Goal: Task Accomplishment & Management: Manage account settings

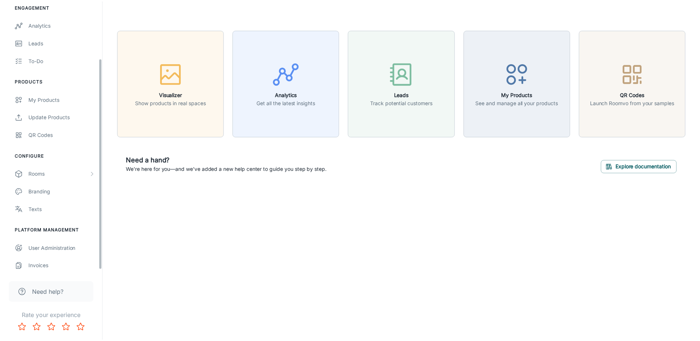
scroll to position [78, 0]
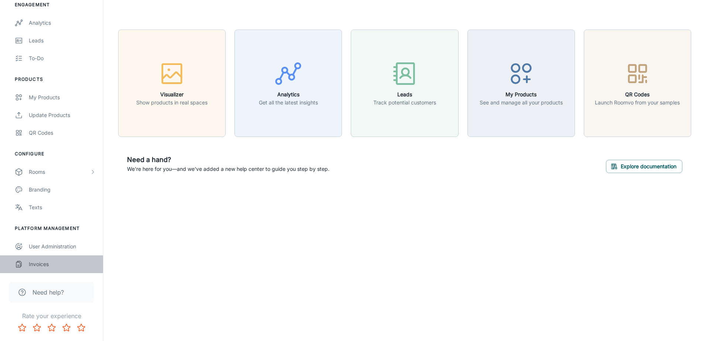
click at [49, 265] on div "Invoices" at bounding box center [62, 264] width 67 height 8
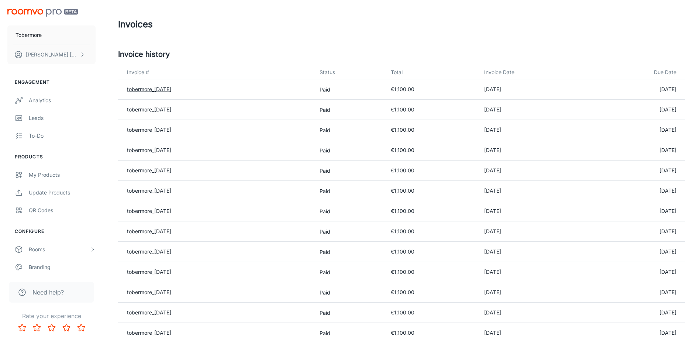
click at [166, 87] on link "tobermore_[DATE]" at bounding box center [149, 89] width 44 height 6
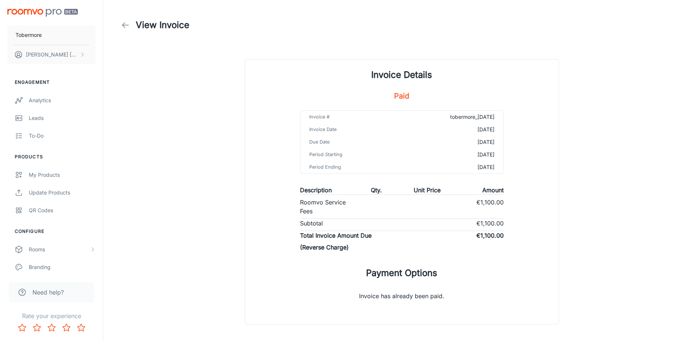
click at [124, 25] on icon at bounding box center [125, 25] width 9 height 9
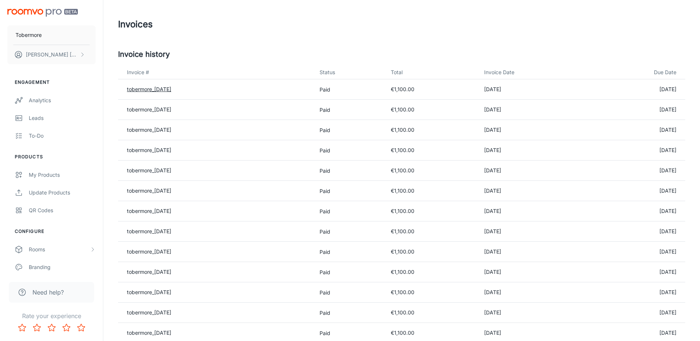
click at [158, 90] on link "tobermore_[DATE]" at bounding box center [149, 89] width 44 height 6
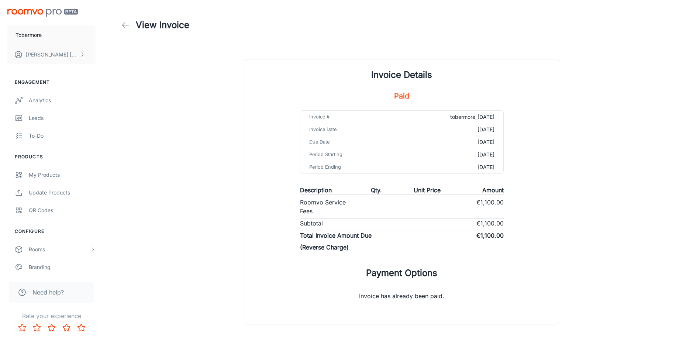
click at [128, 25] on icon at bounding box center [125, 25] width 9 height 9
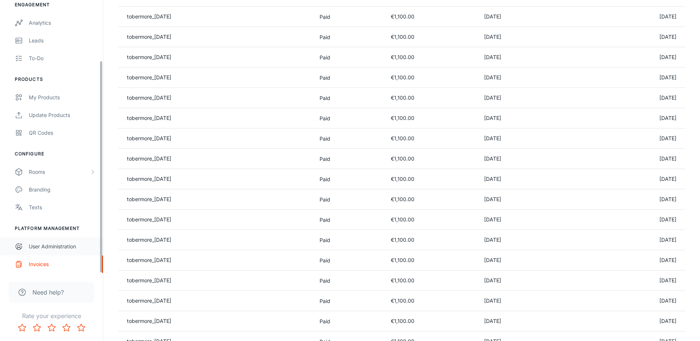
scroll to position [148, 0]
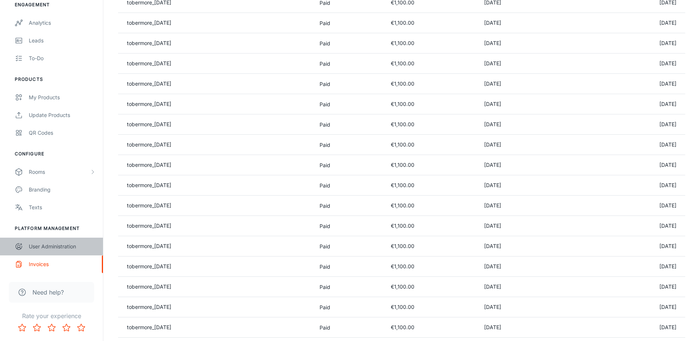
click at [49, 247] on div "User Administration" at bounding box center [62, 246] width 67 height 8
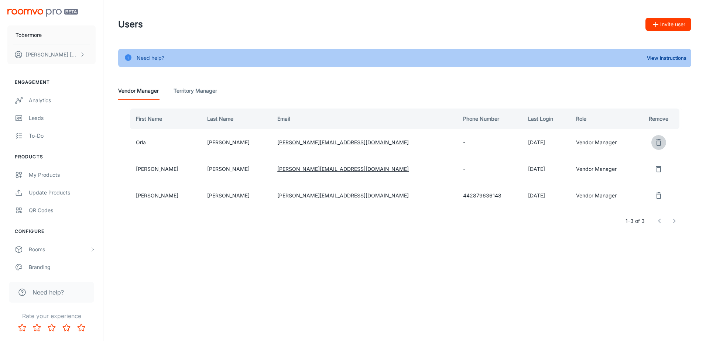
click at [656, 145] on icon "remove user" at bounding box center [658, 142] width 5 height 7
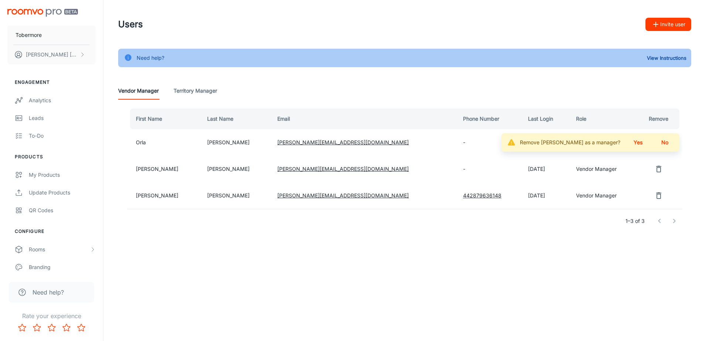
click at [641, 146] on button "Yes" at bounding box center [638, 142] width 24 height 13
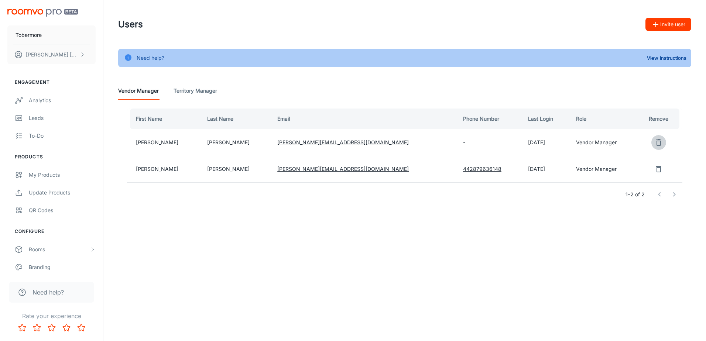
click at [656, 140] on icon "remove user" at bounding box center [658, 142] width 5 height 7
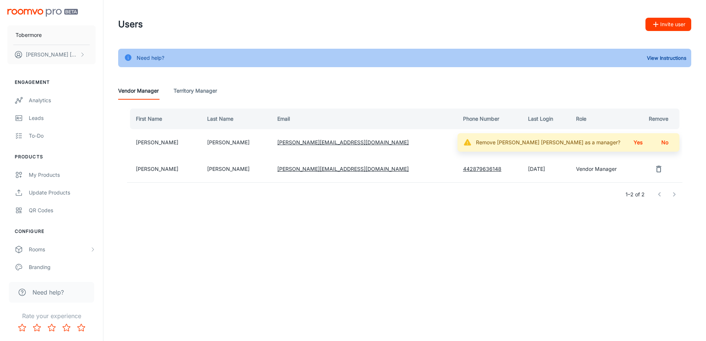
click at [638, 143] on button "Yes" at bounding box center [638, 142] width 24 height 13
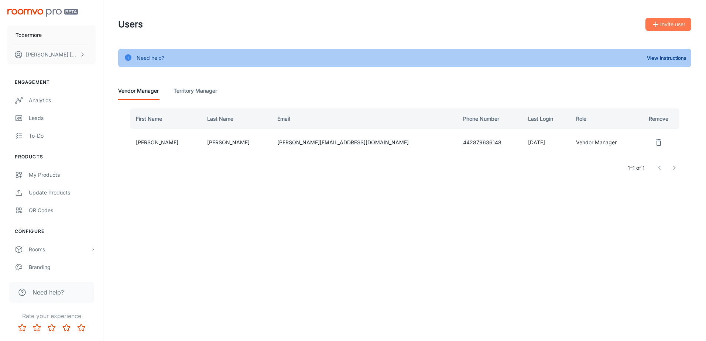
click at [658, 23] on icon "button" at bounding box center [655, 24] width 9 height 9
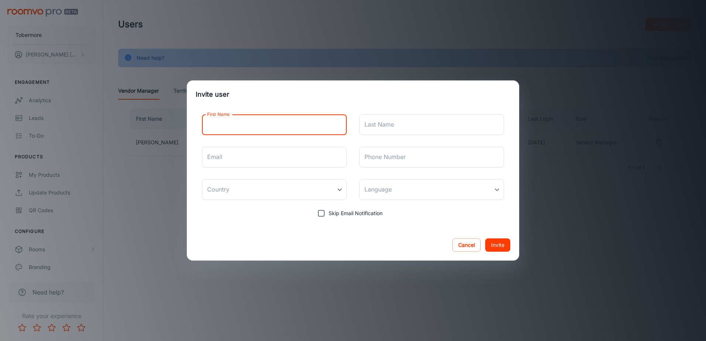
click at [286, 123] on input "First Name" at bounding box center [274, 124] width 145 height 21
type input "[PERSON_NAME]"
click at [376, 119] on div "Last Name Last Name" at bounding box center [431, 124] width 145 height 21
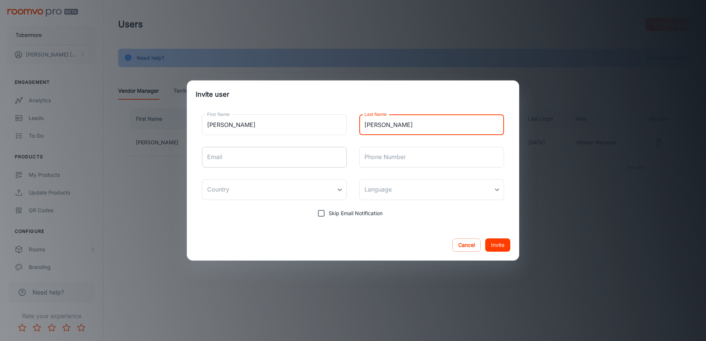
type input "[PERSON_NAME]"
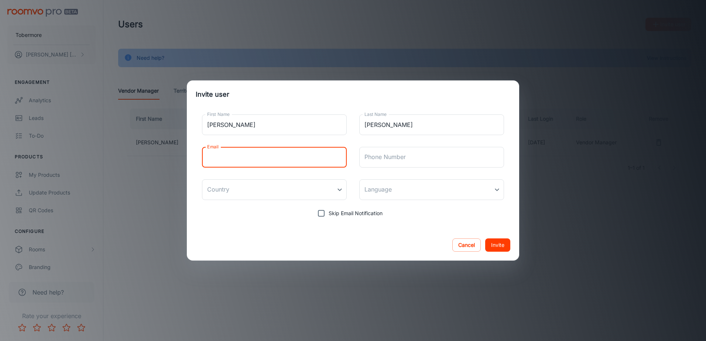
click at [276, 149] on input "Email" at bounding box center [274, 157] width 145 height 21
type input "[PERSON_NAME][EMAIL_ADDRESS][DOMAIN_NAME]"
type input "[GEOGRAPHIC_DATA]"
click at [375, 192] on body "Tobermore [PERSON_NAME] Engagement Analytics Leads To-do Products My Products U…" at bounding box center [353, 170] width 706 height 341
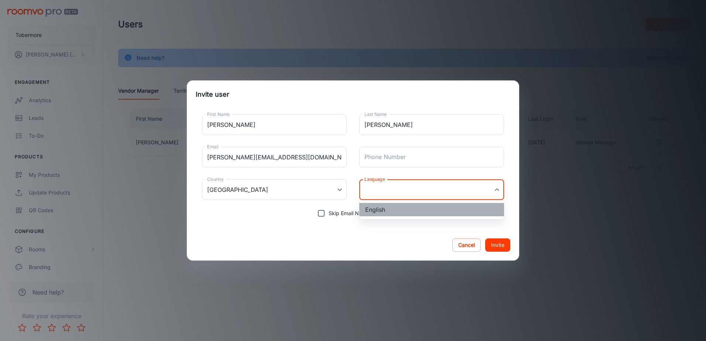
click at [384, 213] on li "English" at bounding box center [431, 209] width 145 height 13
type input "en-[GEOGRAPHIC_DATA]"
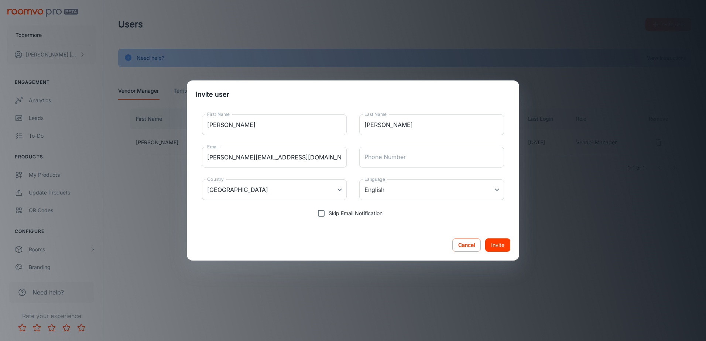
click at [419, 214] on div "First Name [PERSON_NAME] First Name Last Name [PERSON_NAME] Last Name Email [PE…" at bounding box center [353, 165] width 314 height 112
click at [498, 246] on button "Invite" at bounding box center [497, 244] width 25 height 13
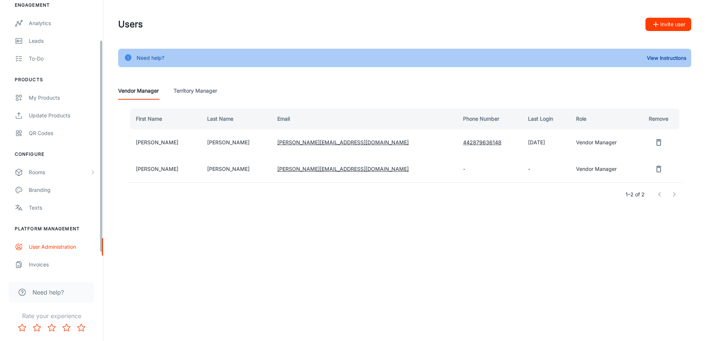
scroll to position [78, 0]
click at [37, 210] on div "Texts" at bounding box center [62, 207] width 67 height 8
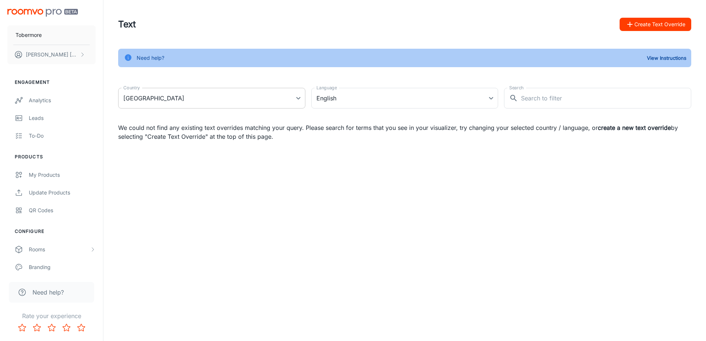
click at [199, 104] on body "Tobermore [PERSON_NAME] Engagement Analytics Leads To-do Products My Products U…" at bounding box center [353, 170] width 706 height 341
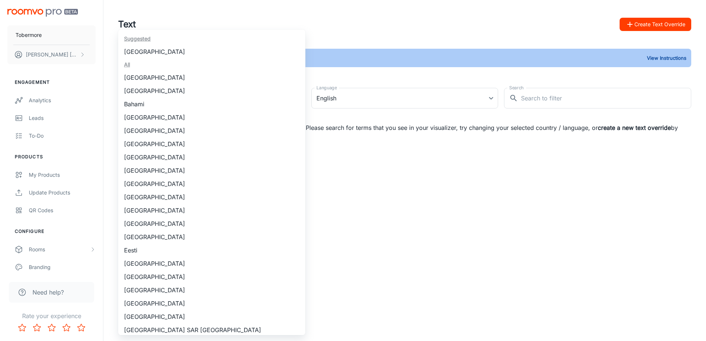
click at [158, 52] on li "[GEOGRAPHIC_DATA]" at bounding box center [211, 51] width 187 height 13
type input "[GEOGRAPHIC_DATA]"
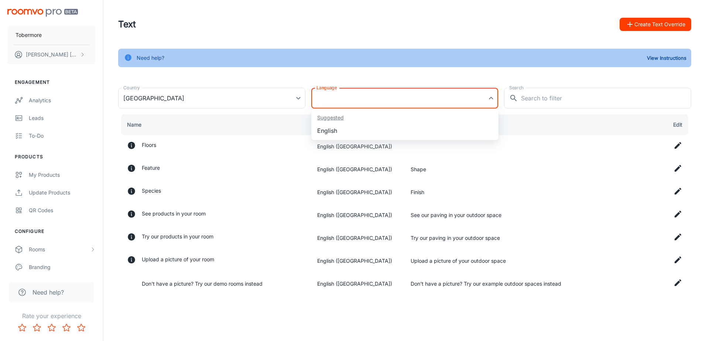
click at [318, 93] on body "Tobermore [PERSON_NAME] Engagement Analytics Leads To-do Products My Products U…" at bounding box center [353, 170] width 706 height 341
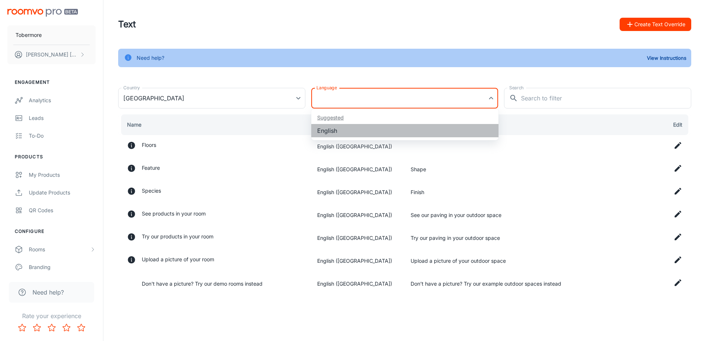
click at [342, 134] on li "English" at bounding box center [404, 130] width 187 height 13
type input "en-[GEOGRAPHIC_DATA]"
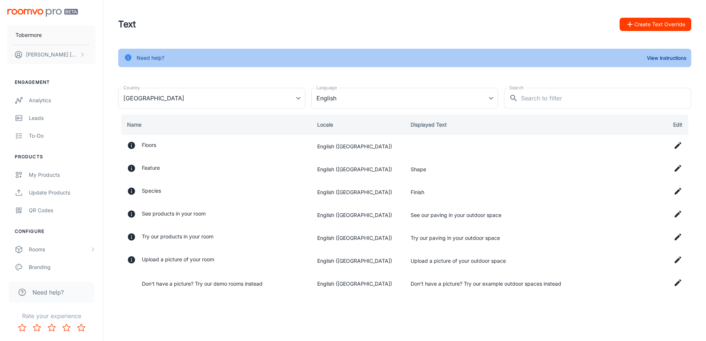
click at [235, 74] on div "Need help? View Instructions Country [GEOGRAPHIC_DATA] [GEOGRAPHIC_DATA] Countr…" at bounding box center [404, 172] width 590 height 247
click at [668, 55] on button "View Instructions" at bounding box center [666, 57] width 43 height 11
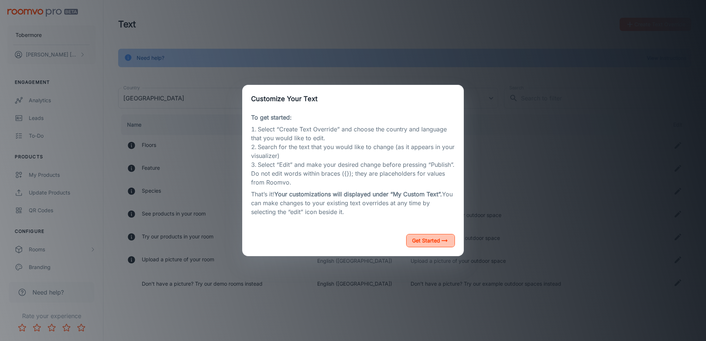
click at [430, 241] on button "Get Started" at bounding box center [430, 240] width 49 height 13
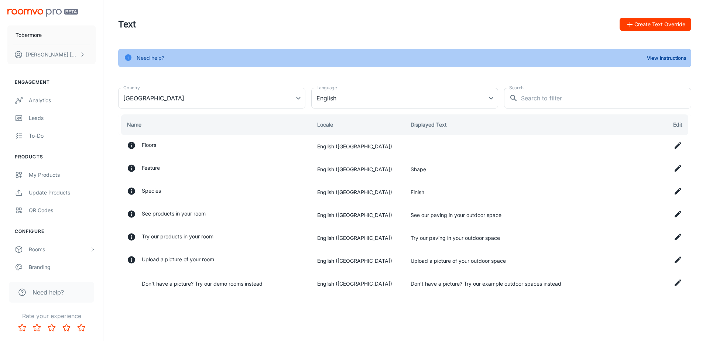
click at [650, 22] on button "Create Text Override" at bounding box center [655, 24] width 72 height 13
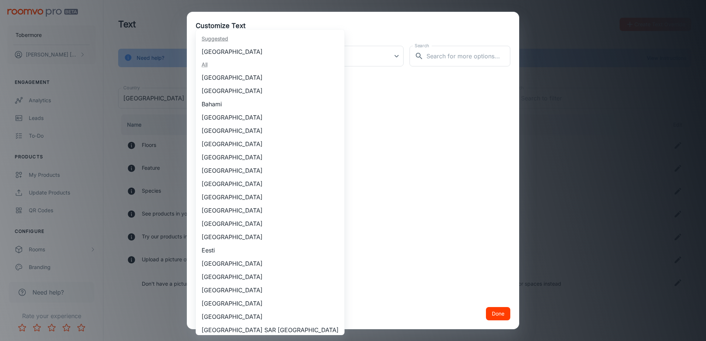
click at [269, 58] on body "Tobermore [PERSON_NAME] Engagement Analytics Leads To-do Products My Products U…" at bounding box center [353, 170] width 706 height 341
click at [234, 52] on li "[GEOGRAPHIC_DATA]" at bounding box center [270, 51] width 149 height 13
type input "[GEOGRAPHIC_DATA]"
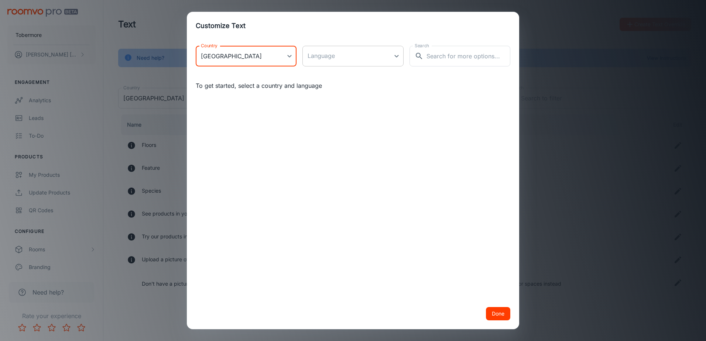
click at [328, 60] on body "Tobermore [PERSON_NAME] Engagement Analytics Leads To-do Products My Products U…" at bounding box center [353, 170] width 706 height 341
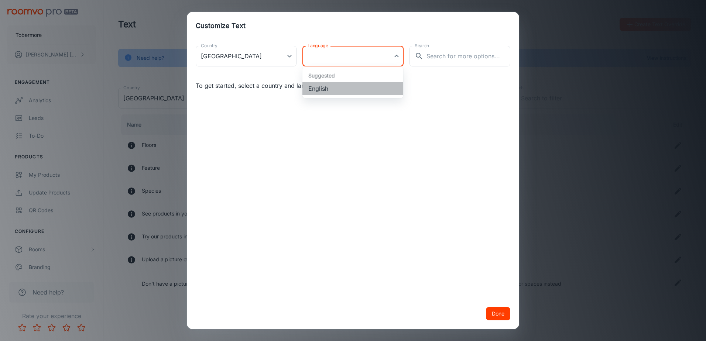
click at [334, 88] on li "English" at bounding box center [352, 88] width 101 height 13
type input "en-[GEOGRAPHIC_DATA]"
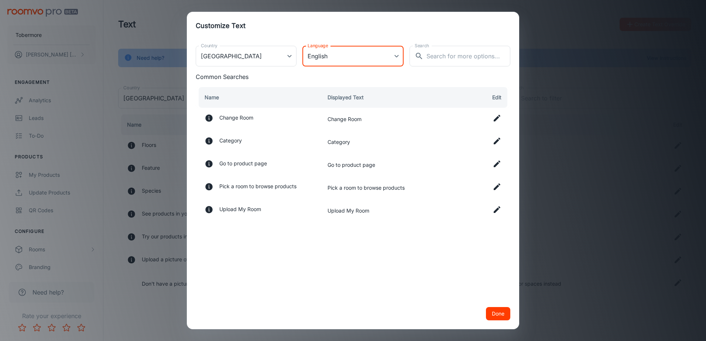
click at [499, 119] on icon at bounding box center [496, 118] width 9 height 9
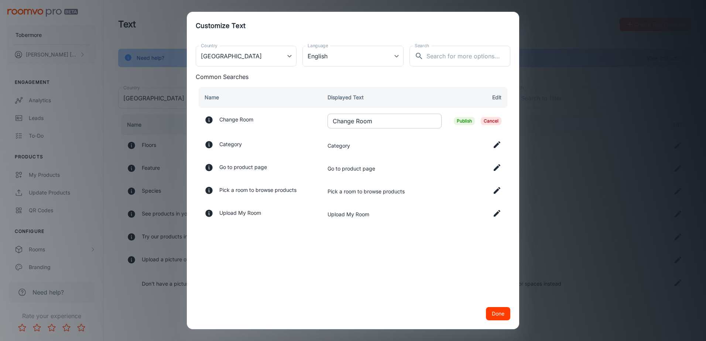
click at [363, 120] on input "Change Room" at bounding box center [384, 121] width 114 height 15
type input "Change Scene"
click at [463, 123] on span "Publish" at bounding box center [464, 121] width 21 height 8
click at [503, 317] on button "Done" at bounding box center [498, 313] width 24 height 13
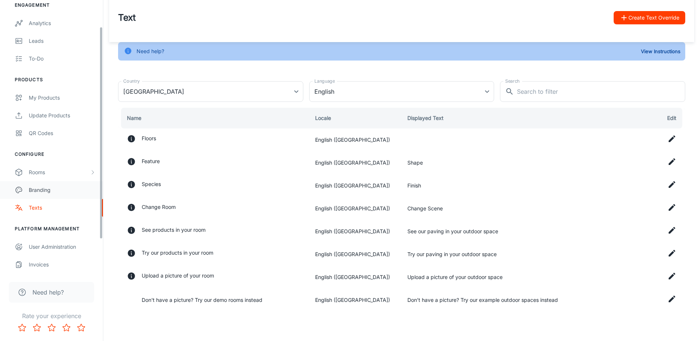
scroll to position [78, 0]
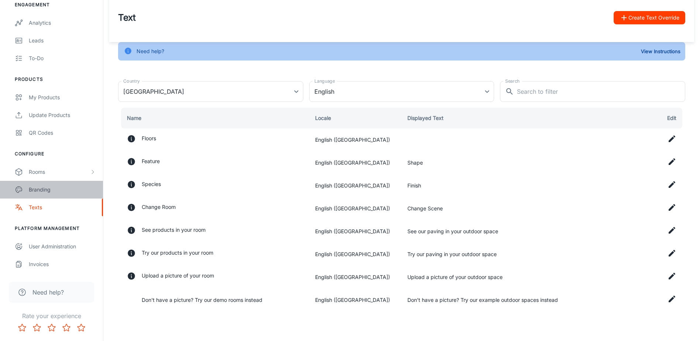
click at [48, 193] on div "Branding" at bounding box center [62, 190] width 67 height 8
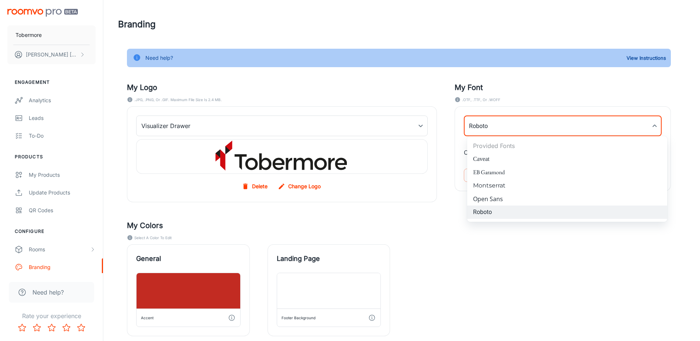
click at [509, 129] on body "Tobermore [PERSON_NAME] Engagement Analytics Leads To-do Products My Products U…" at bounding box center [350, 170] width 700 height 341
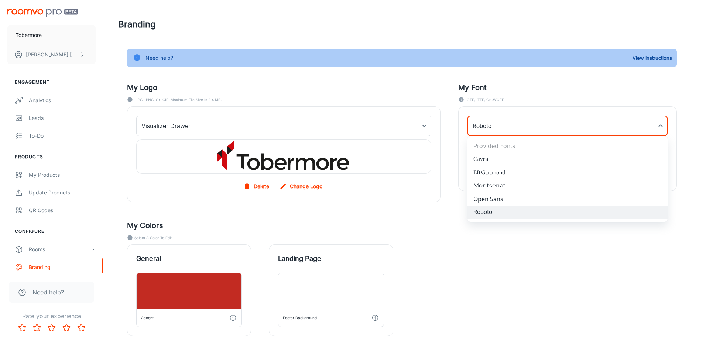
click at [506, 132] on div at bounding box center [353, 170] width 706 height 341
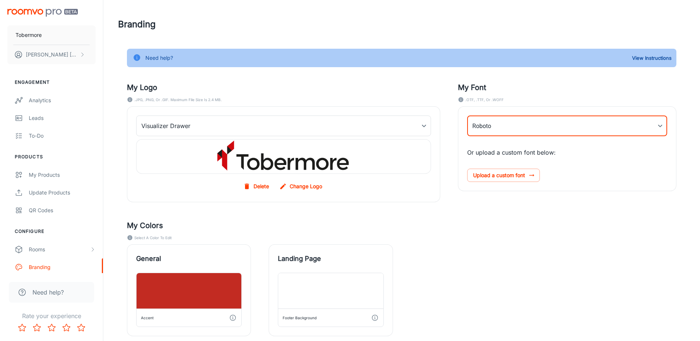
click at [464, 251] on div "General Accent Landing Page Footer Background" at bounding box center [392, 282] width 567 height 110
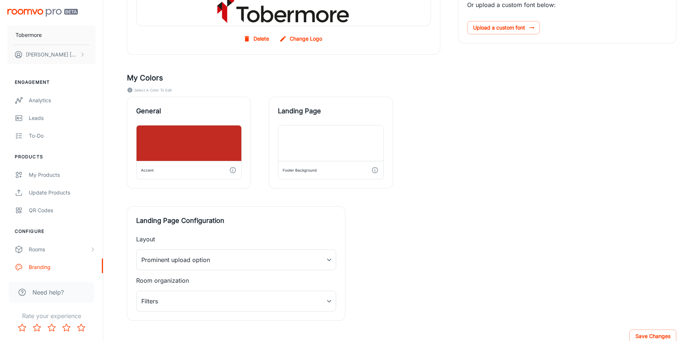
scroll to position [179, 0]
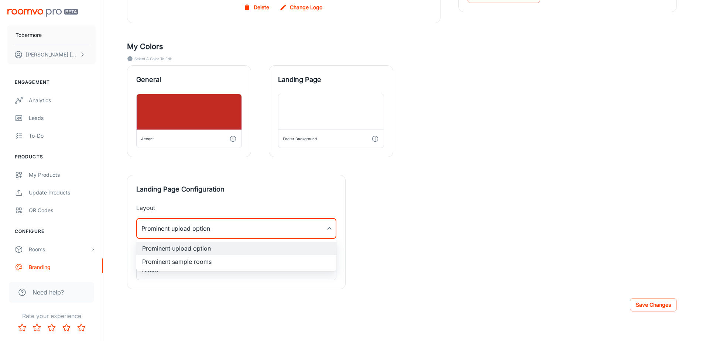
click at [236, 225] on div at bounding box center [353, 170] width 706 height 341
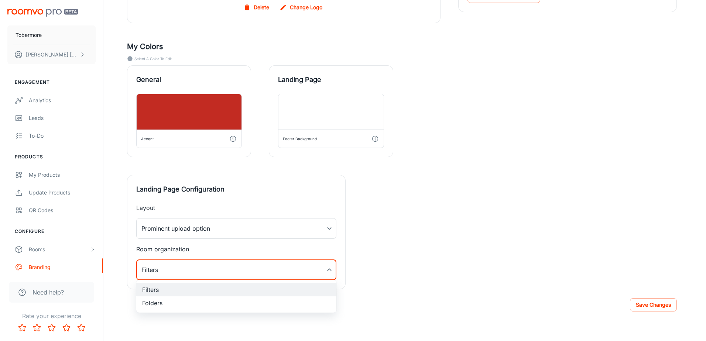
click at [292, 275] on div at bounding box center [353, 170] width 706 height 341
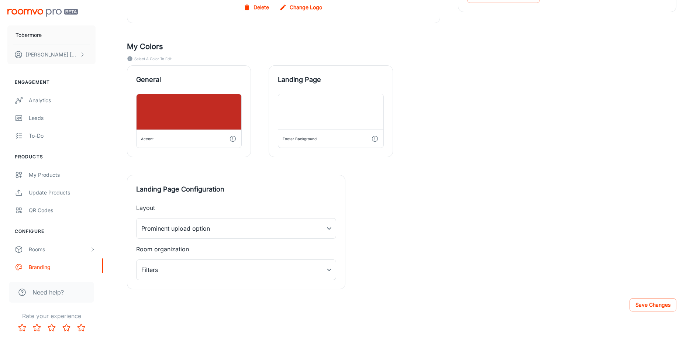
click at [454, 246] on div "My Logo .JPG, .PNG, or .GIF. Maximum file size is 2.4 MB. Visualizer Drawer myD…" at bounding box center [392, 87] width 567 height 404
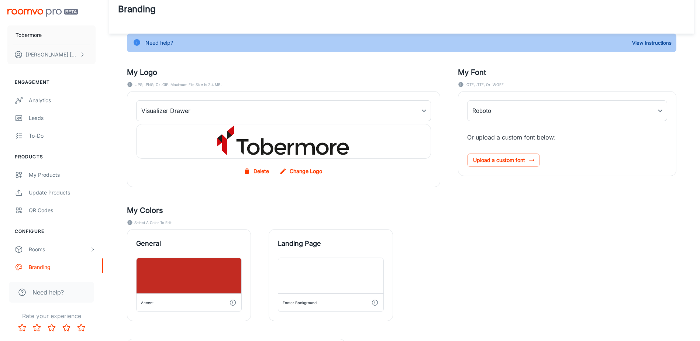
scroll to position [0, 0]
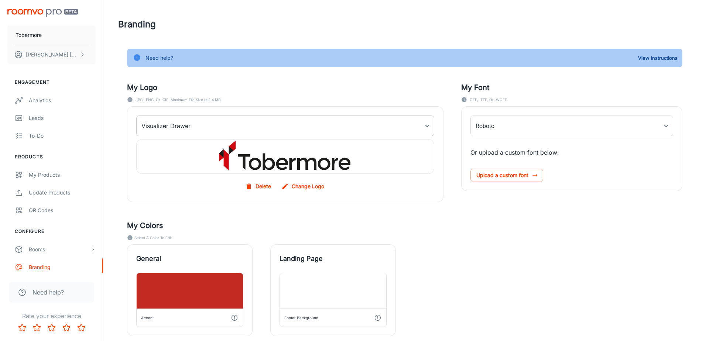
click at [362, 127] on body "Tobermore [PERSON_NAME] Engagement Analytics Leads To-do Products My Products U…" at bounding box center [353, 170] width 706 height 341
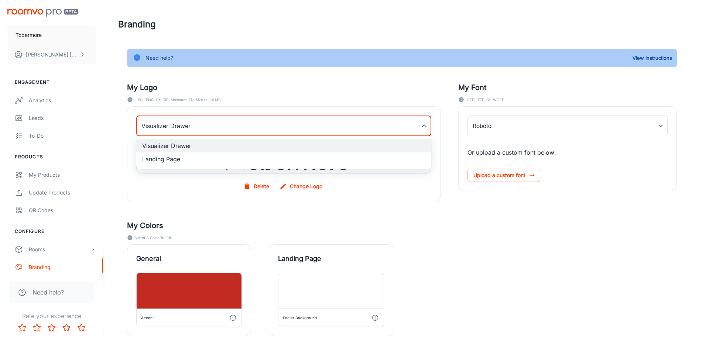
click at [362, 127] on div at bounding box center [353, 170] width 706 height 341
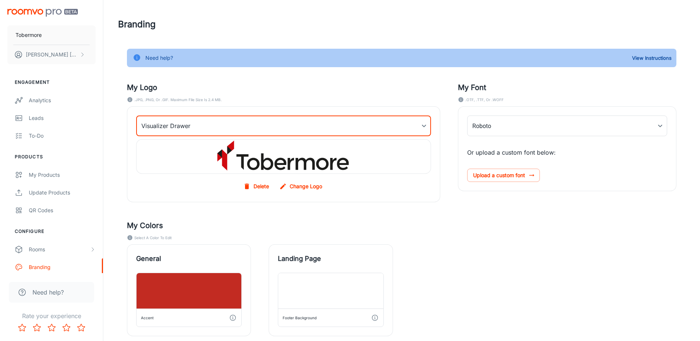
click at [303, 185] on label "Change Logo" at bounding box center [301, 186] width 47 height 13
click at [0, 0] on input "Change Logo" at bounding box center [0, 0] width 0 height 0
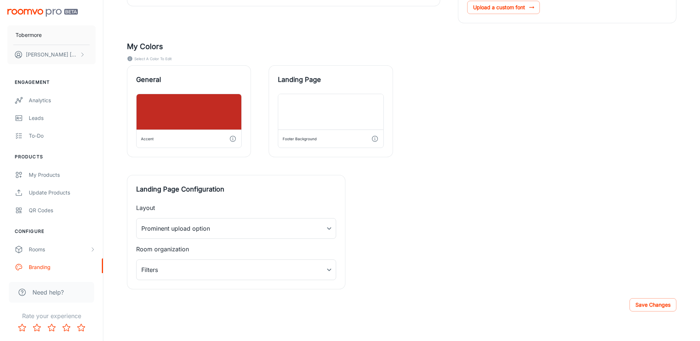
scroll to position [219, 0]
click at [646, 311] on button "Save Changes" at bounding box center [653, 304] width 47 height 13
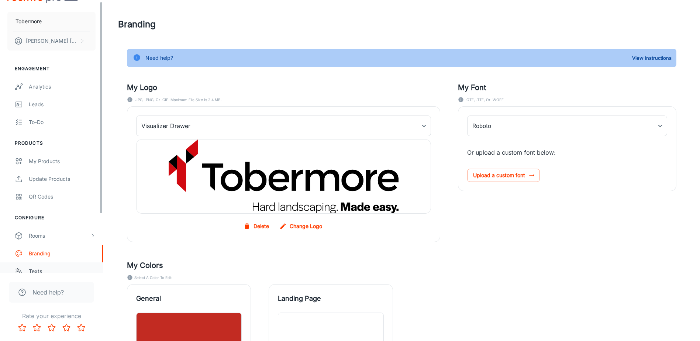
scroll to position [37, 0]
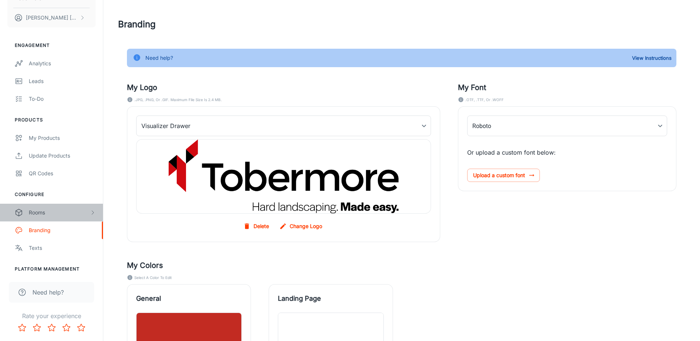
click at [48, 214] on div "Rooms" at bounding box center [59, 213] width 61 height 8
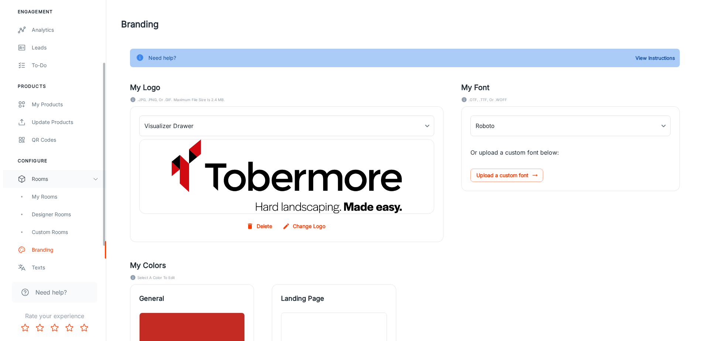
scroll to position [131, 0]
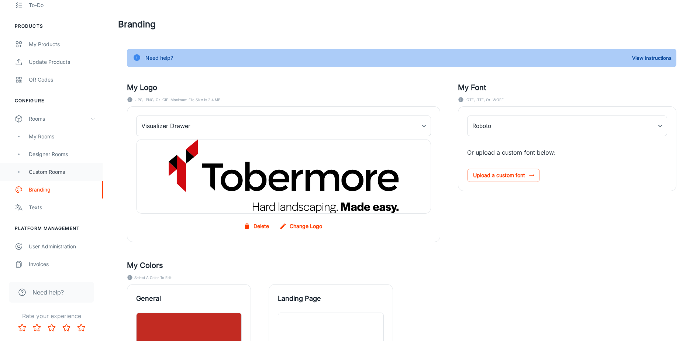
click at [52, 173] on div "Custom Rooms" at bounding box center [62, 172] width 67 height 8
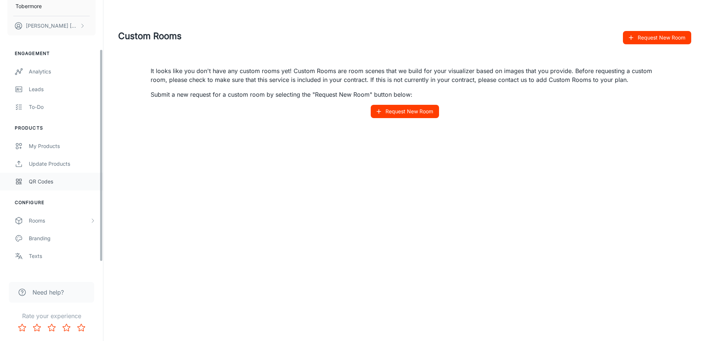
scroll to position [78, 0]
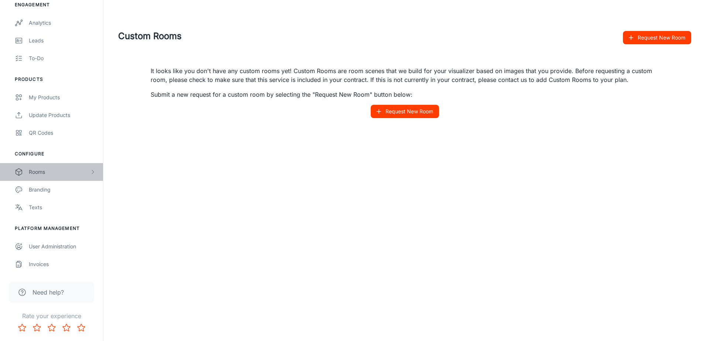
click at [55, 166] on div "Rooms" at bounding box center [51, 172] width 103 height 18
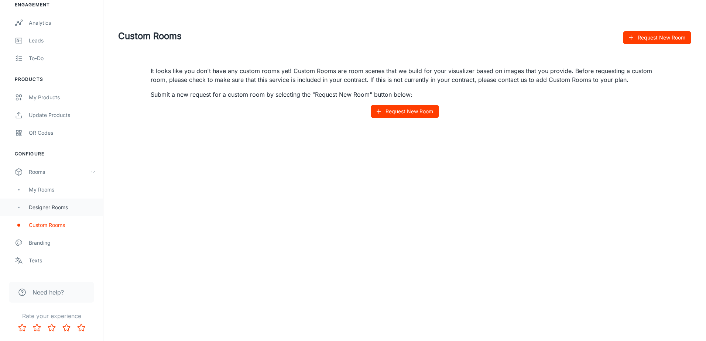
click at [47, 205] on div "Designer Rooms" at bounding box center [62, 207] width 67 height 8
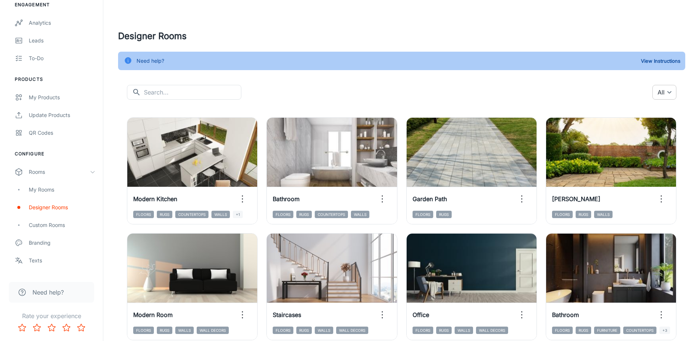
click at [669, 92] on body "Tobermore [PERSON_NAME] Engagement Analytics Leads To-do Products My Products U…" at bounding box center [350, 170] width 700 height 341
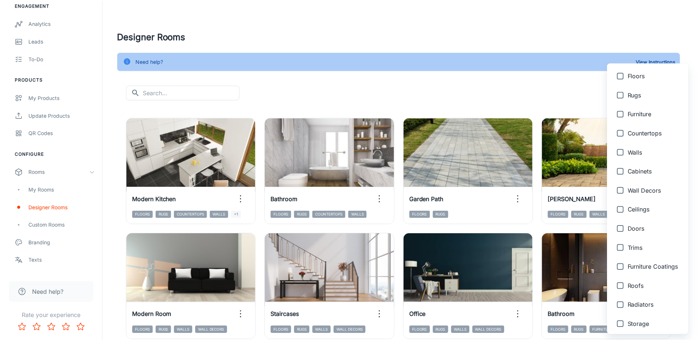
scroll to position [74, 0]
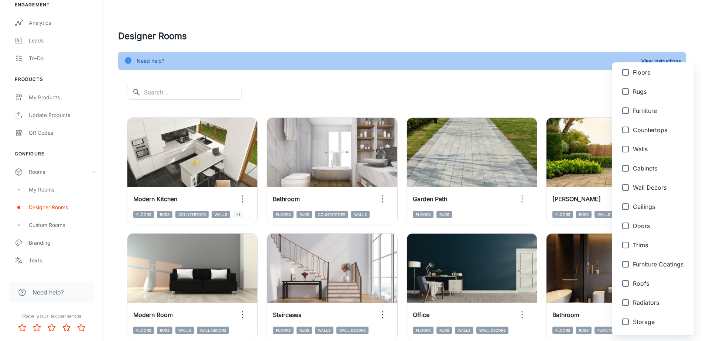
click at [472, 82] on div at bounding box center [353, 170] width 706 height 341
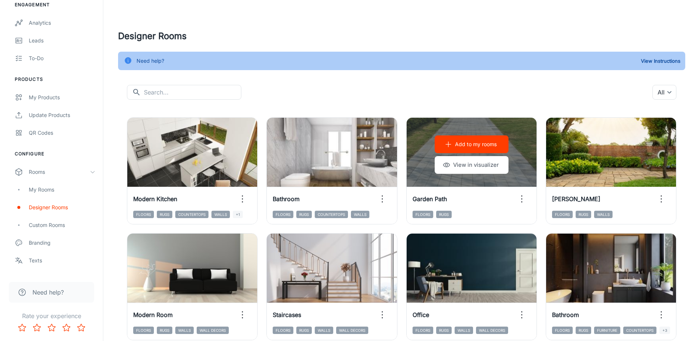
drag, startPoint x: 472, startPoint y: 169, endPoint x: 430, endPoint y: 101, distance: 79.1
click at [523, 202] on icon "button" at bounding box center [522, 199] width 12 height 12
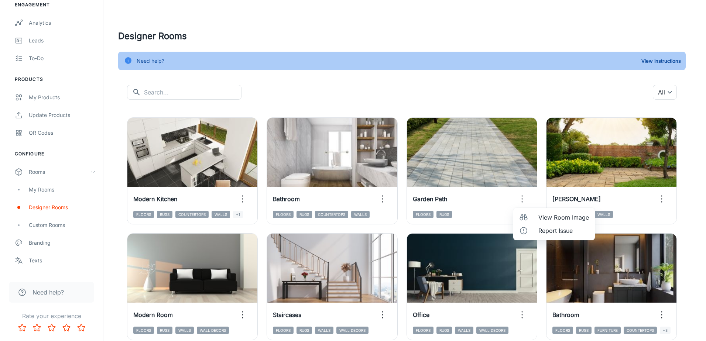
click at [541, 216] on span "View Room Image" at bounding box center [563, 217] width 51 height 9
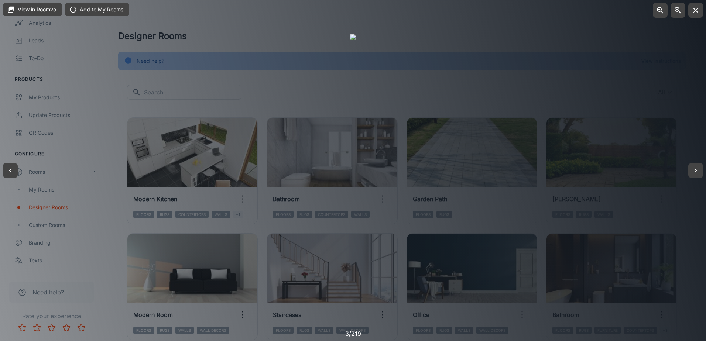
click at [595, 81] on div at bounding box center [353, 170] width 706 height 341
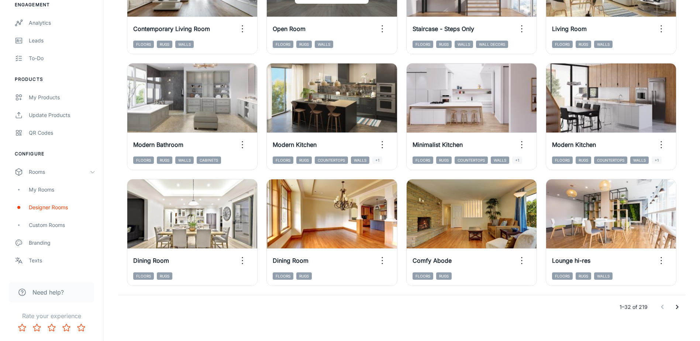
scroll to position [757, 0]
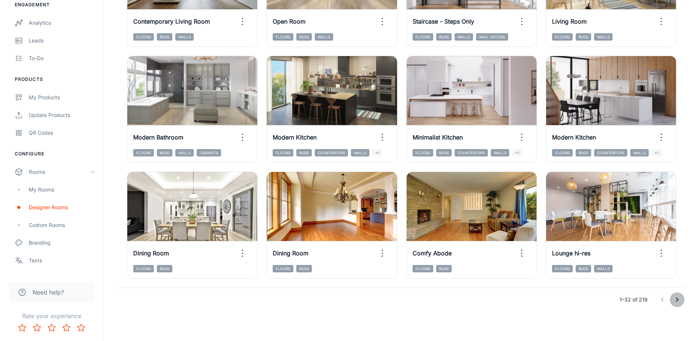
click at [679, 298] on icon "Go to next page" at bounding box center [677, 299] width 9 height 9
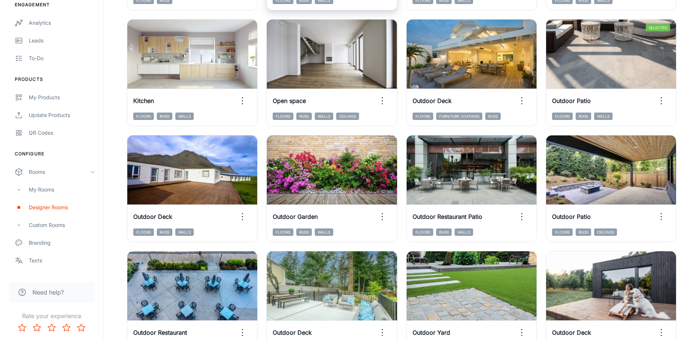
scroll to position [221, 0]
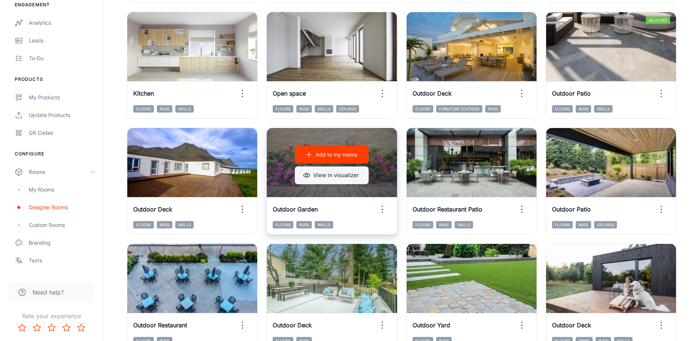
click at [328, 174] on button "View in visualizer" at bounding box center [332, 175] width 74 height 18
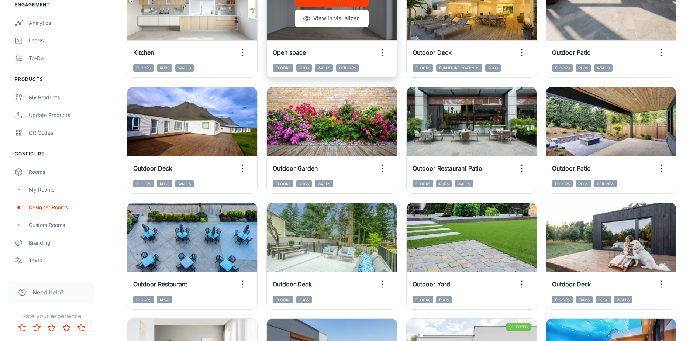
scroll to position [295, 0]
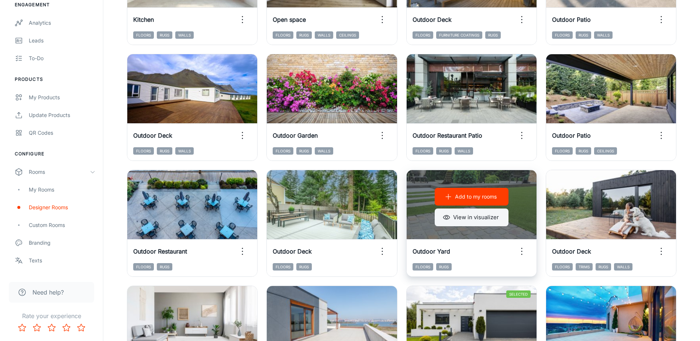
click at [464, 218] on button "View in visualizer" at bounding box center [472, 218] width 74 height 18
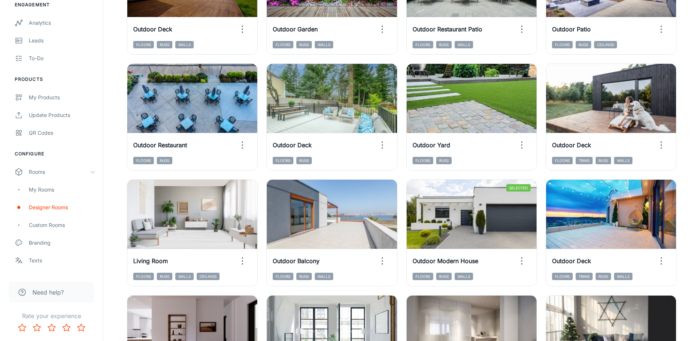
scroll to position [406, 0]
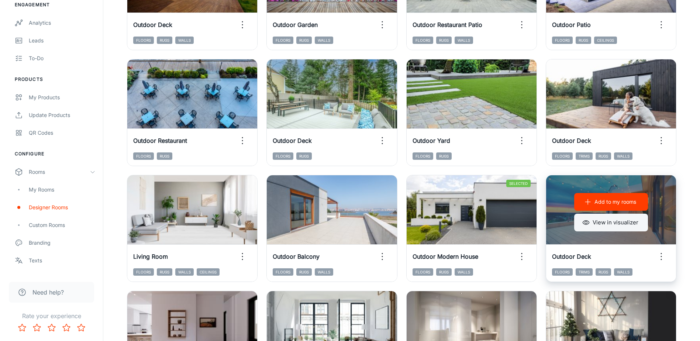
click at [610, 223] on button "View in visualizer" at bounding box center [611, 223] width 74 height 18
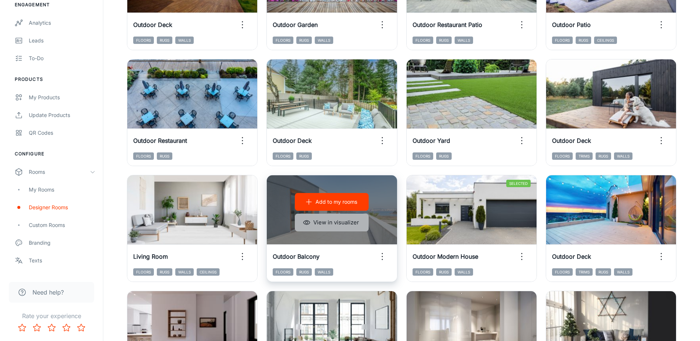
click at [332, 224] on button "View in visualizer" at bounding box center [332, 223] width 74 height 18
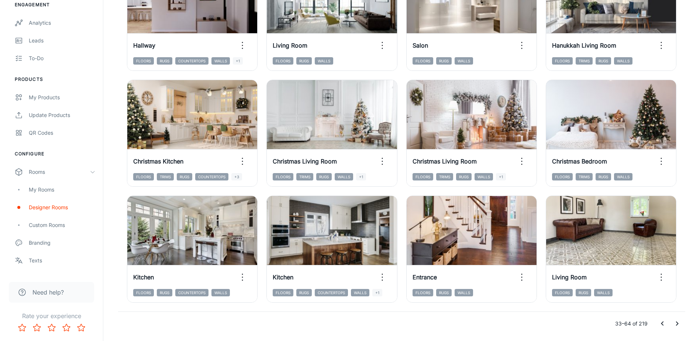
scroll to position [757, 0]
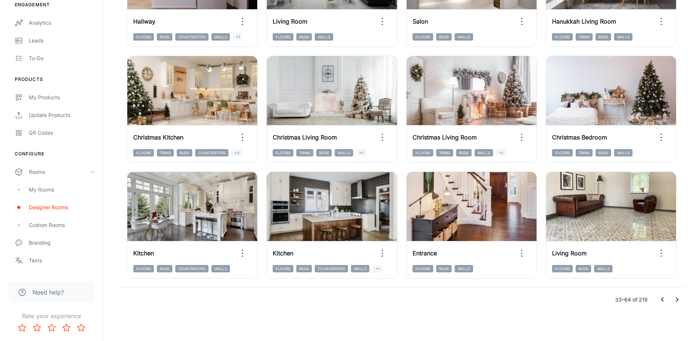
click at [677, 303] on icon "Go to next page" at bounding box center [677, 299] width 9 height 9
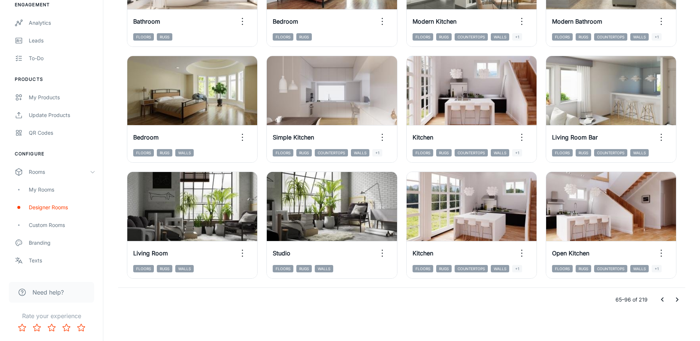
click at [677, 299] on icon "Go to next page" at bounding box center [677, 299] width 9 height 9
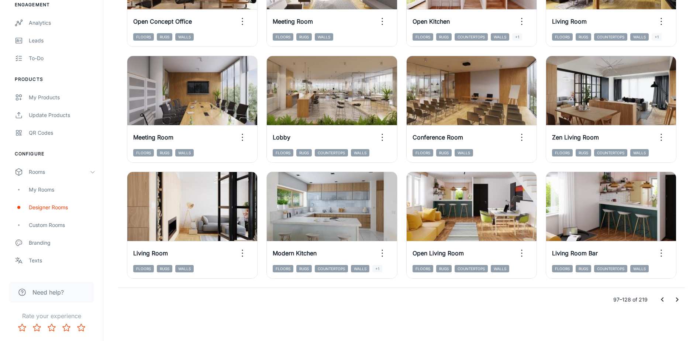
click at [675, 303] on icon "Go to next page" at bounding box center [677, 299] width 9 height 9
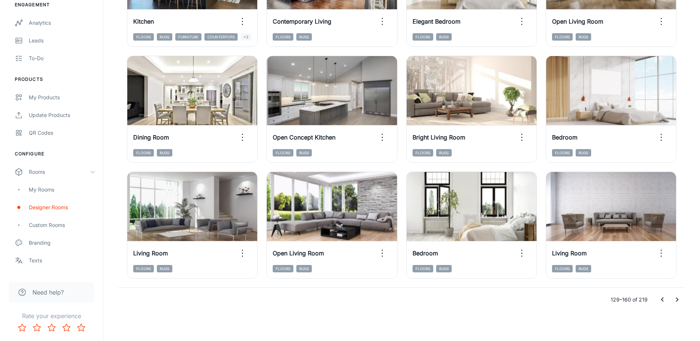
click at [674, 304] on button "Go to next page" at bounding box center [677, 299] width 15 height 15
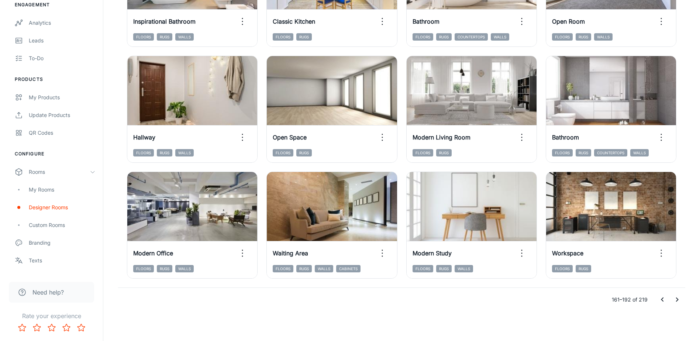
click at [676, 303] on icon "Go to next page" at bounding box center [677, 299] width 9 height 9
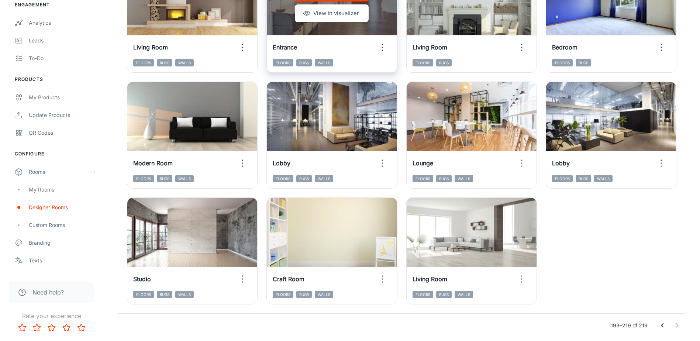
scroll to position [641, 0]
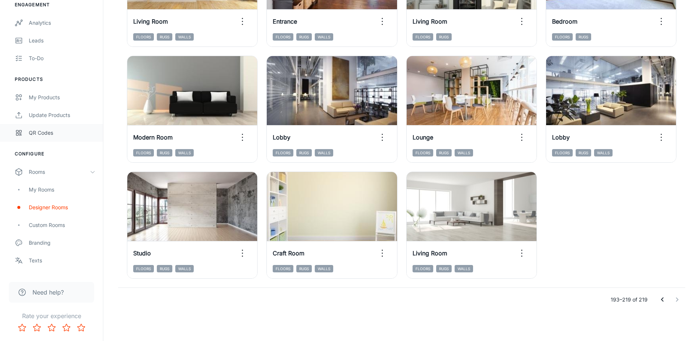
click at [45, 136] on div "QR Codes" at bounding box center [62, 133] width 67 height 8
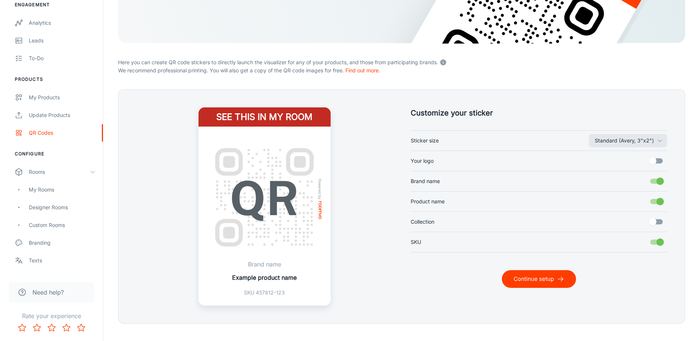
scroll to position [145, 0]
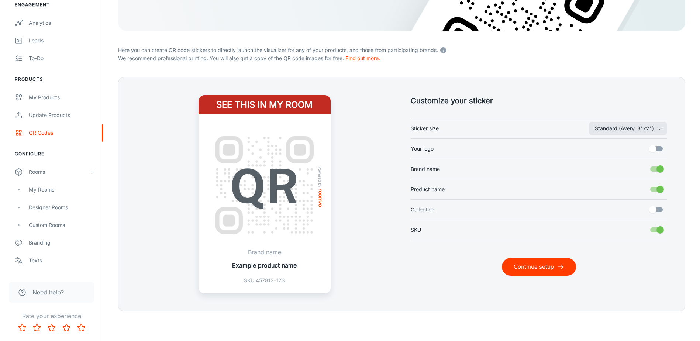
click at [653, 150] on input "Your logo" at bounding box center [653, 149] width 42 height 14
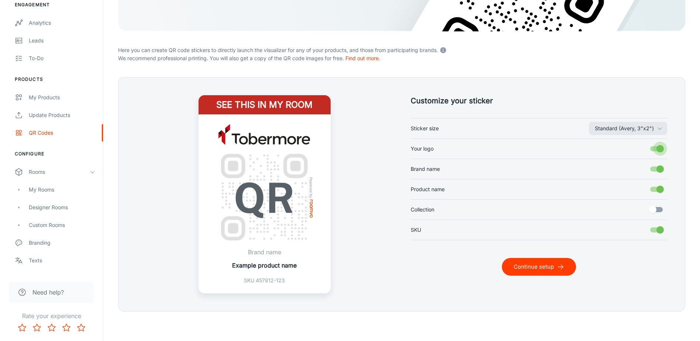
click at [661, 147] on input "Your logo" at bounding box center [660, 149] width 42 height 14
checkbox input "false"
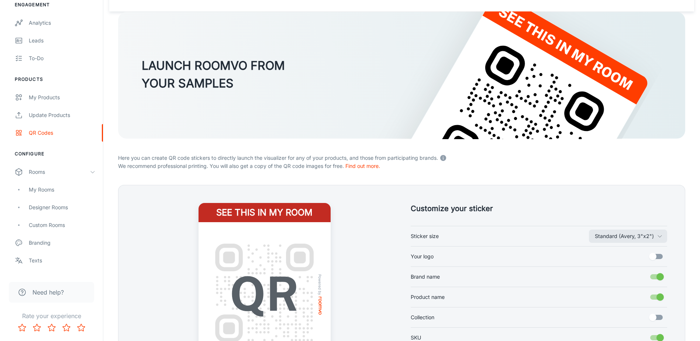
scroll to position [0, 0]
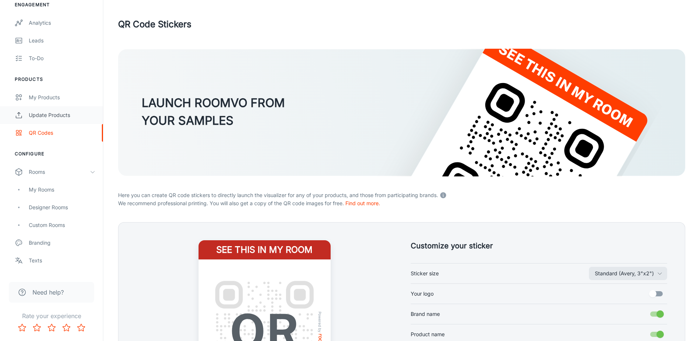
click at [56, 118] on div "Update Products" at bounding box center [62, 115] width 67 height 8
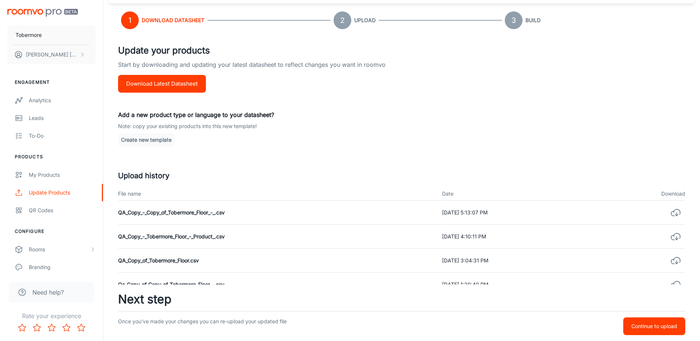
scroll to position [106, 0]
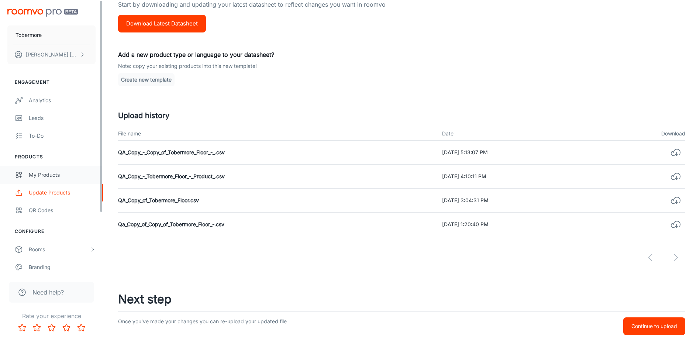
click at [39, 176] on div "My Products" at bounding box center [62, 175] width 67 height 8
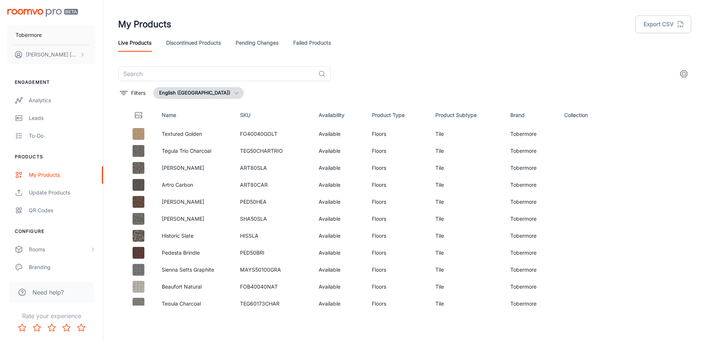
click at [184, 45] on link "Discontinued Products" at bounding box center [193, 43] width 55 height 18
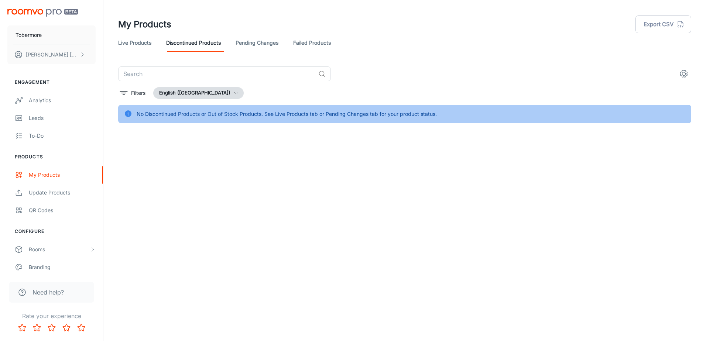
click at [256, 42] on link "Pending Changes" at bounding box center [256, 43] width 43 height 18
click at [318, 46] on link "Failed Products" at bounding box center [312, 43] width 38 height 18
click at [144, 44] on link "Live Products" at bounding box center [134, 43] width 33 height 18
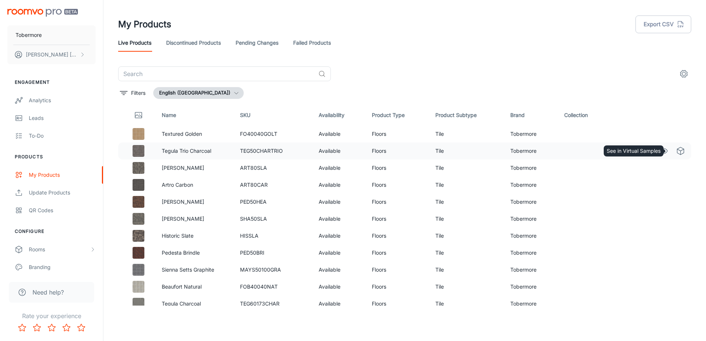
click at [676, 154] on icon "See in Virtual Samples" at bounding box center [680, 151] width 9 height 9
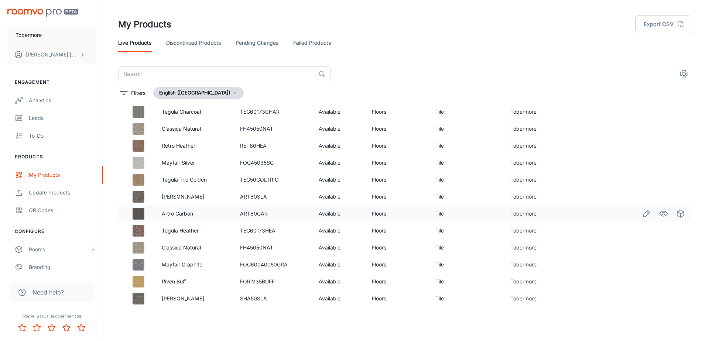
scroll to position [221, 0]
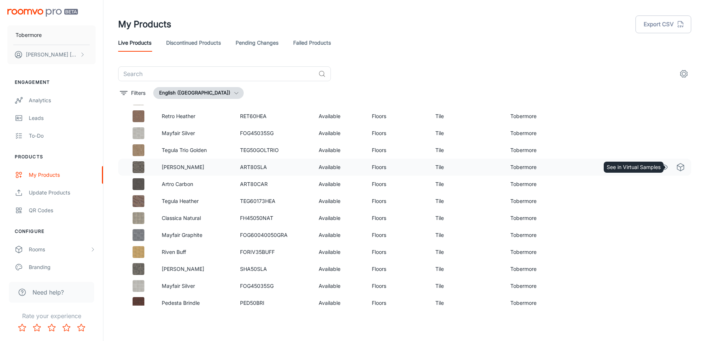
click at [676, 169] on icon "See in Virtual Samples" at bounding box center [680, 167] width 9 height 9
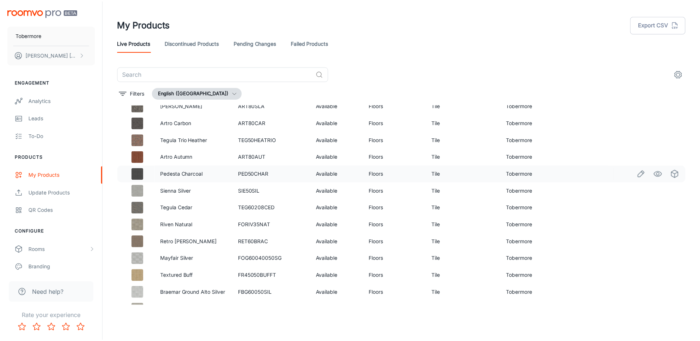
scroll to position [1423, 0]
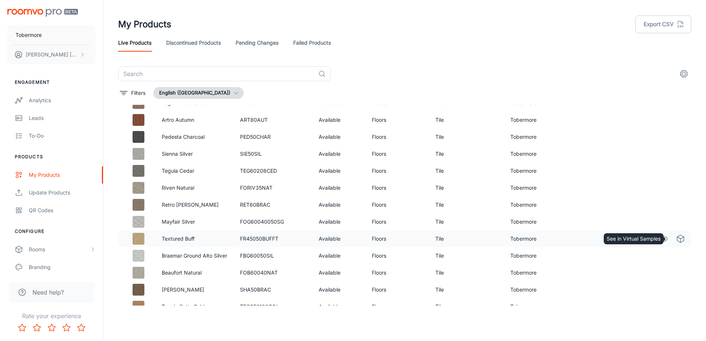
click at [676, 238] on icon "See in Virtual Samples" at bounding box center [680, 238] width 9 height 9
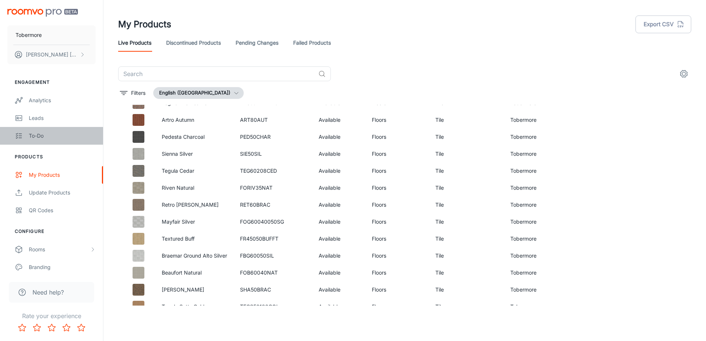
click at [44, 140] on link "To-do" at bounding box center [51, 136] width 103 height 18
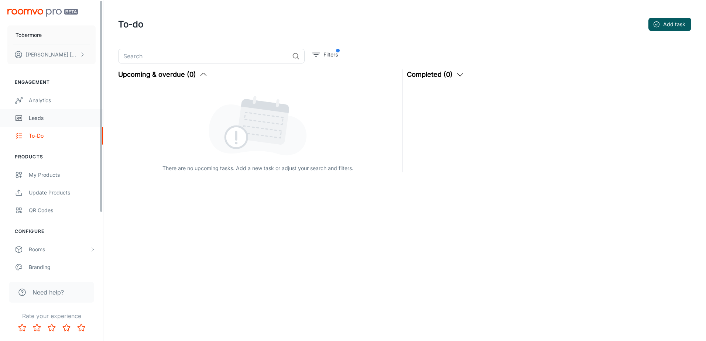
click at [36, 121] on div "Leads" at bounding box center [62, 118] width 67 height 8
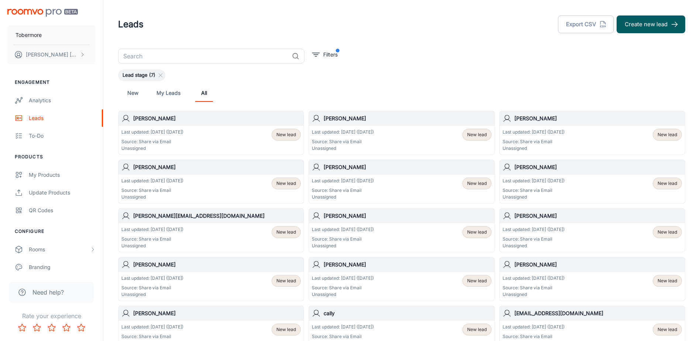
click at [244, 120] on h6 "[PERSON_NAME]" at bounding box center [217, 118] width 168 height 8
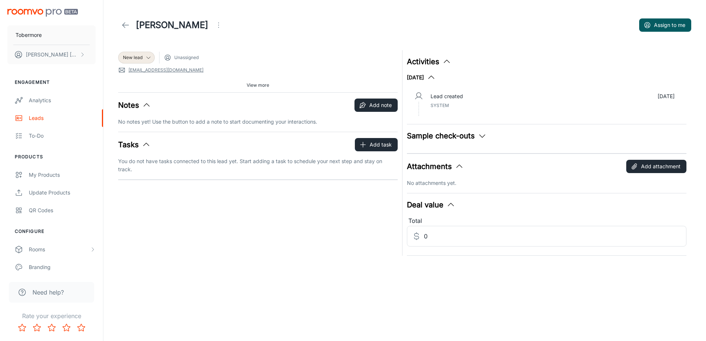
click at [485, 133] on icon "button" at bounding box center [482, 135] width 9 height 9
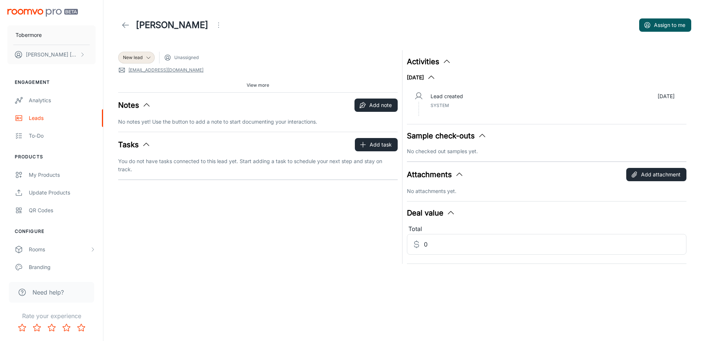
click at [482, 135] on icon "button" at bounding box center [482, 135] width 9 height 9
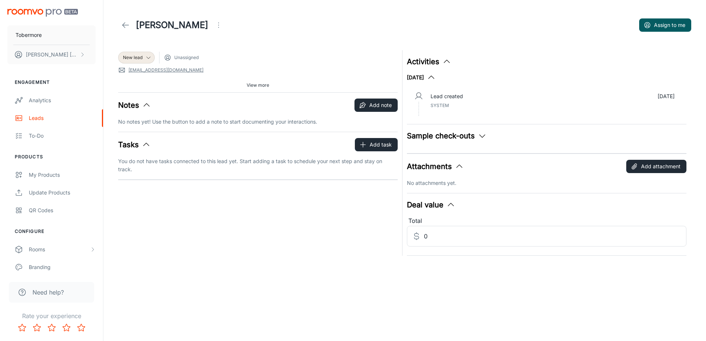
click at [124, 26] on icon at bounding box center [125, 25] width 9 height 9
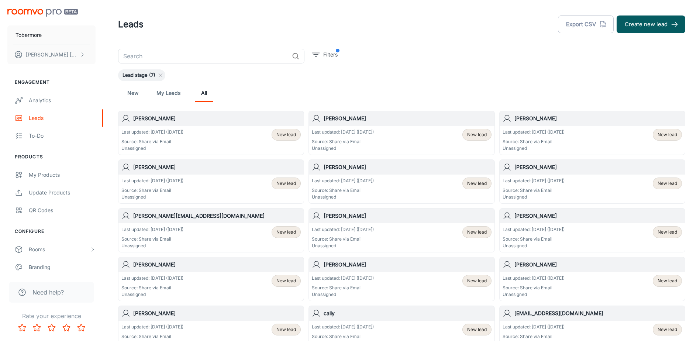
click at [372, 121] on h6 "[PERSON_NAME]" at bounding box center [408, 118] width 168 height 8
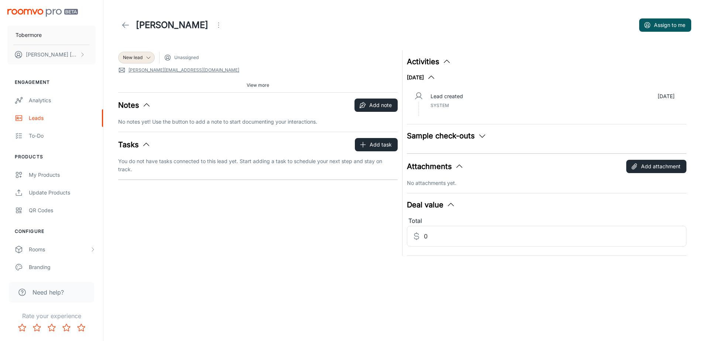
click at [457, 136] on button "Sample check-outs" at bounding box center [447, 135] width 80 height 11
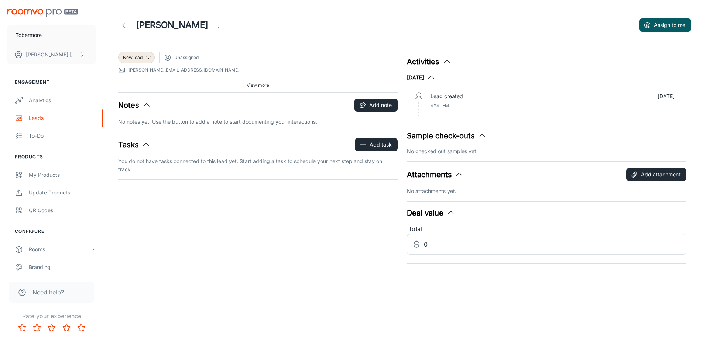
click at [453, 217] on icon "button" at bounding box center [450, 213] width 9 height 9
click at [453, 213] on polyline "button" at bounding box center [451, 213] width 6 height 3
click at [121, 27] on link at bounding box center [125, 25] width 15 height 15
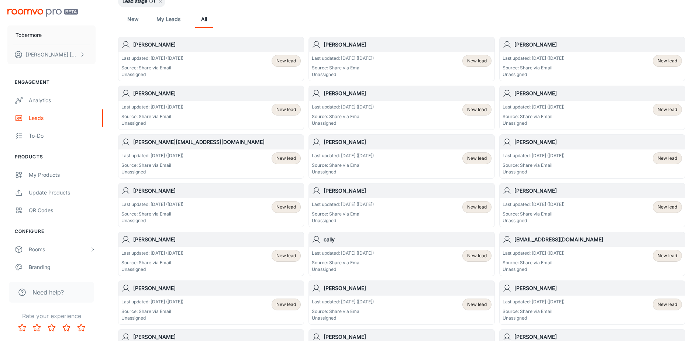
scroll to position [37, 0]
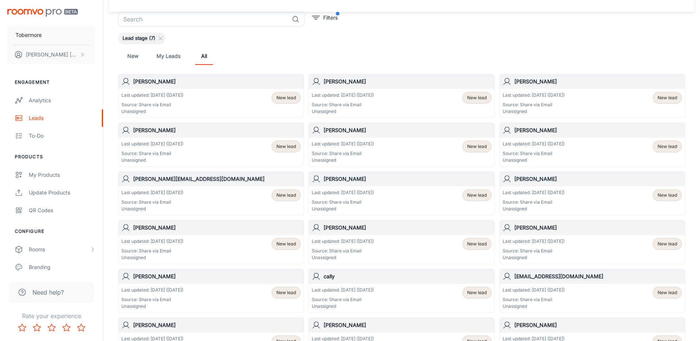
click at [332, 130] on h6 "[PERSON_NAME]" at bounding box center [408, 130] width 168 height 8
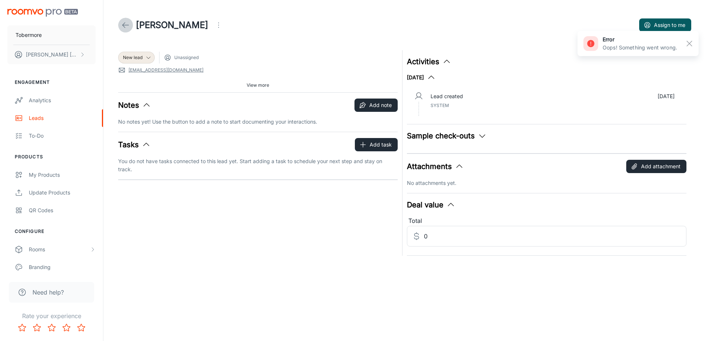
click at [122, 21] on icon at bounding box center [125, 25] width 9 height 9
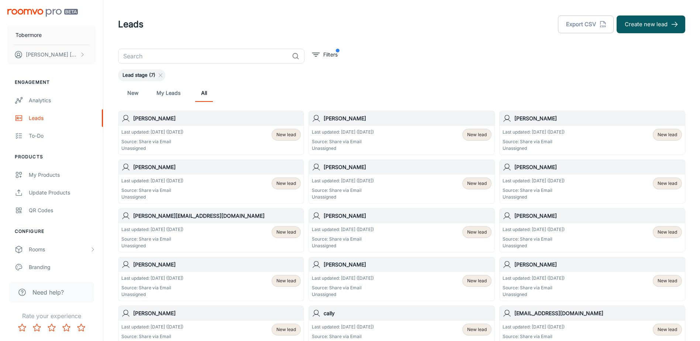
click at [520, 167] on h6 "[PERSON_NAME]" at bounding box center [598, 167] width 168 height 8
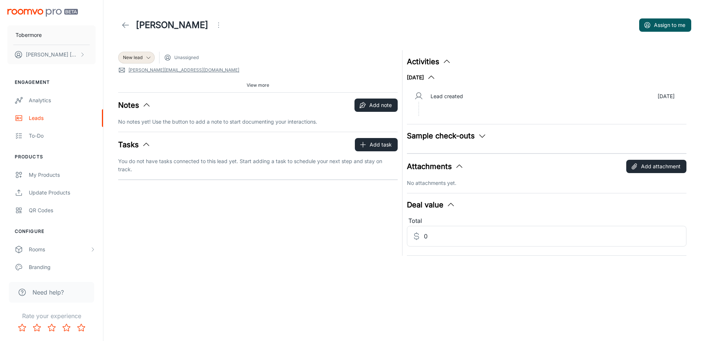
click at [124, 23] on icon at bounding box center [125, 25] width 9 height 9
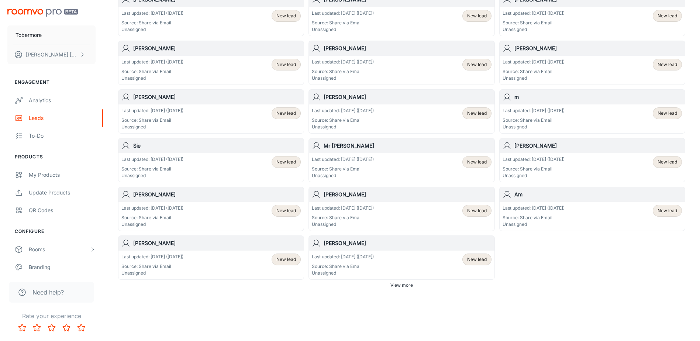
scroll to position [365, 0]
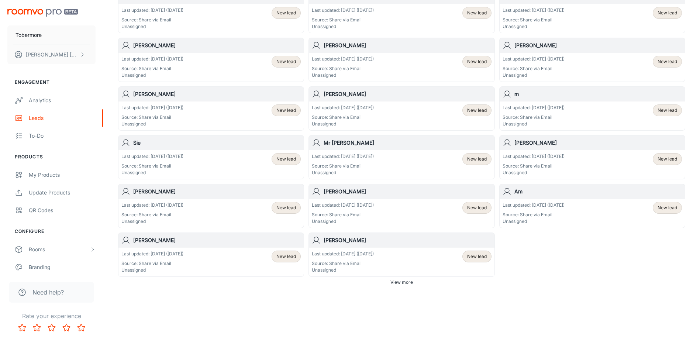
click at [396, 283] on span "View more" at bounding box center [401, 282] width 23 height 7
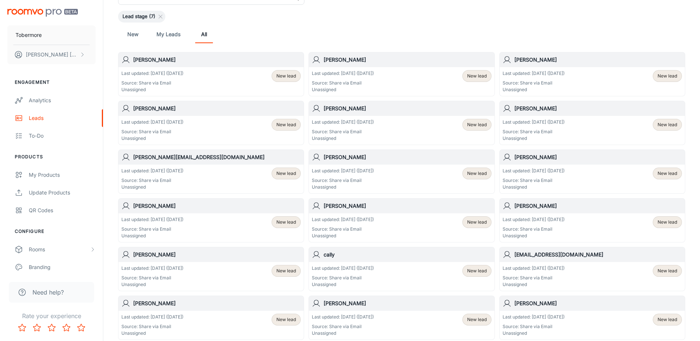
scroll to position [0, 0]
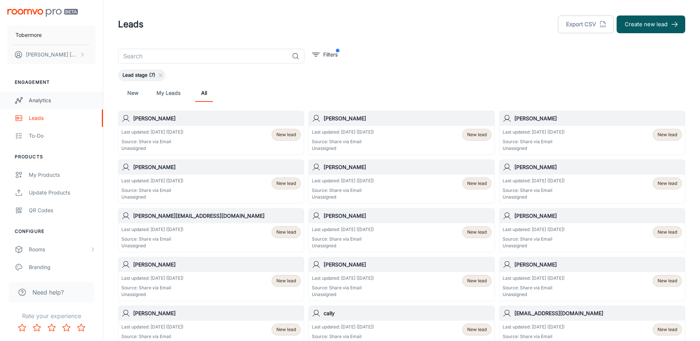
click at [55, 104] on div "Analytics" at bounding box center [62, 100] width 67 height 8
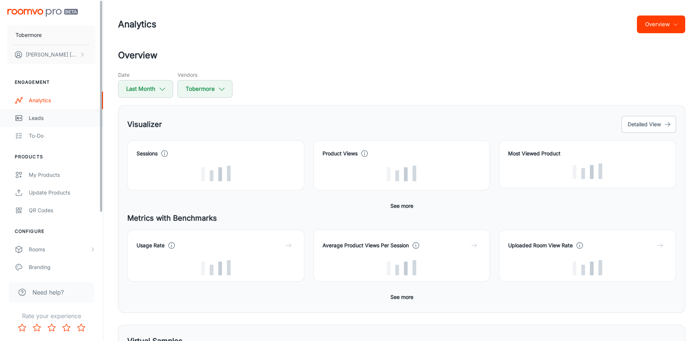
click at [48, 122] on div "Leads" at bounding box center [62, 118] width 67 height 8
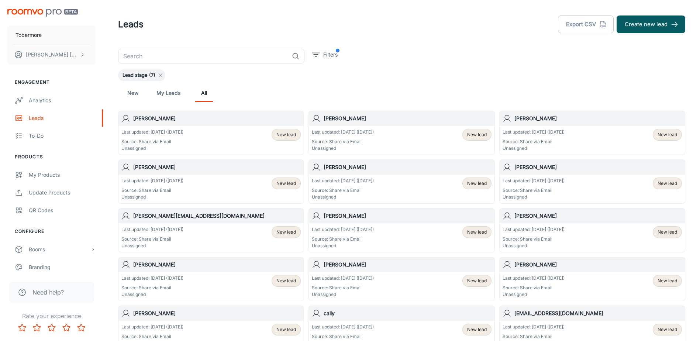
click at [162, 74] on icon at bounding box center [161, 75] width 6 height 6
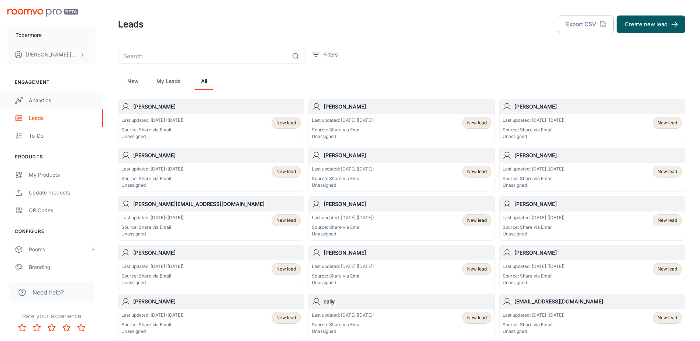
click at [40, 97] on div "Analytics" at bounding box center [62, 100] width 67 height 8
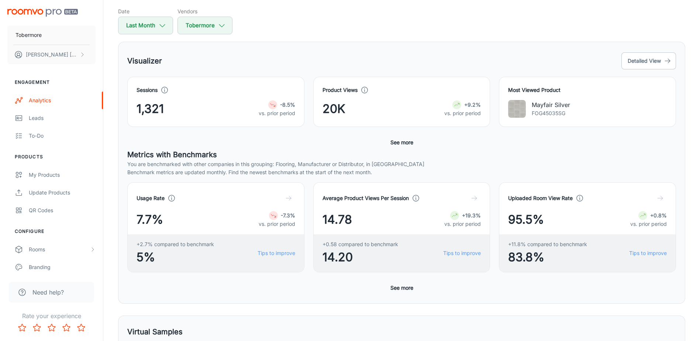
scroll to position [74, 0]
click at [397, 287] on button "See more" at bounding box center [402, 286] width 29 height 13
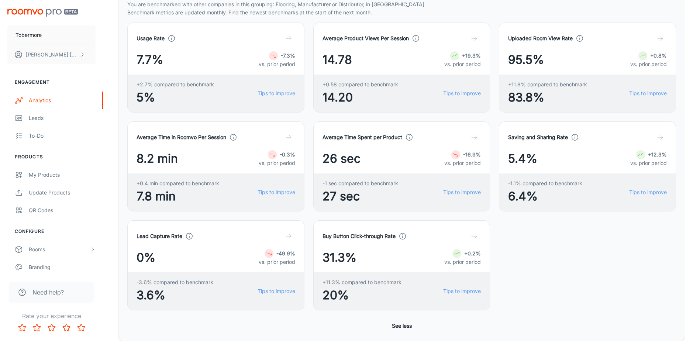
scroll to position [258, 0]
